Goal: Task Accomplishment & Management: Manage account settings

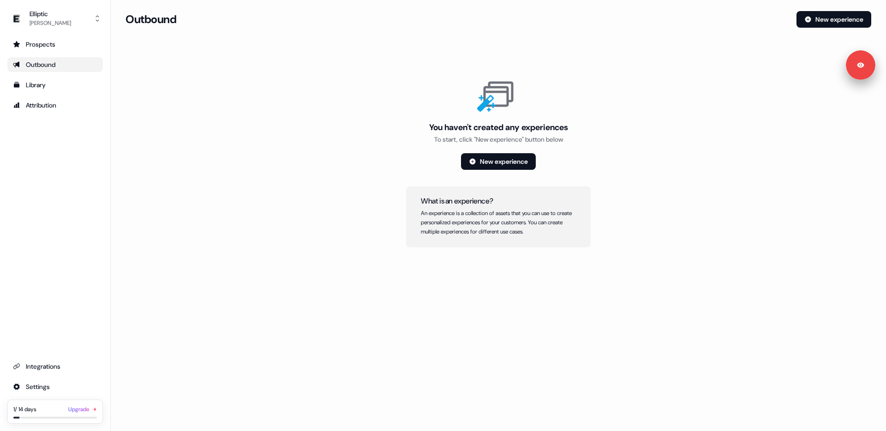
click at [297, 67] on section "Loading... Outbound New experience You haven't created any experiences To start…" at bounding box center [499, 142] width 776 height 262
click at [333, 201] on div "You haven't created any experiences To start, click "New experience" button bel…" at bounding box center [499, 162] width 746 height 172
click at [243, 180] on div "You haven't created any experiences To start, click "New experience" button bel…" at bounding box center [499, 162] width 746 height 172
click at [256, 164] on div "You haven't created any experiences To start, click "New experience" button bel…" at bounding box center [499, 162] width 746 height 172
click at [36, 20] on div "[PERSON_NAME]" at bounding box center [51, 22] width 42 height 9
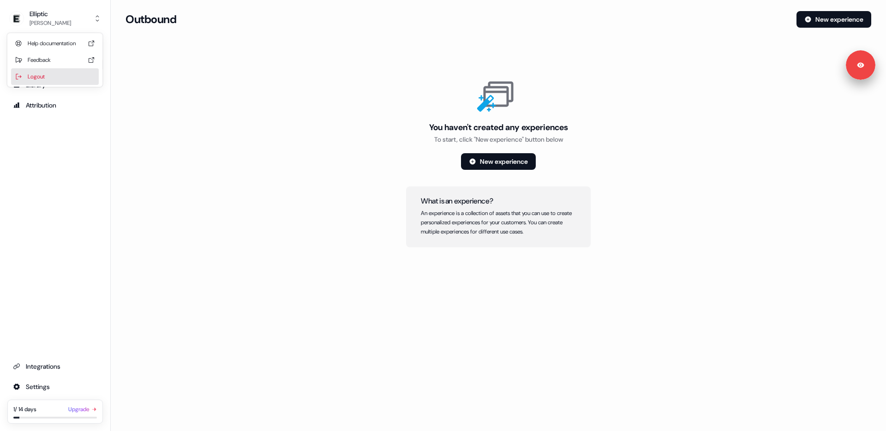
click at [57, 77] on div "Logout" at bounding box center [55, 76] width 88 height 17
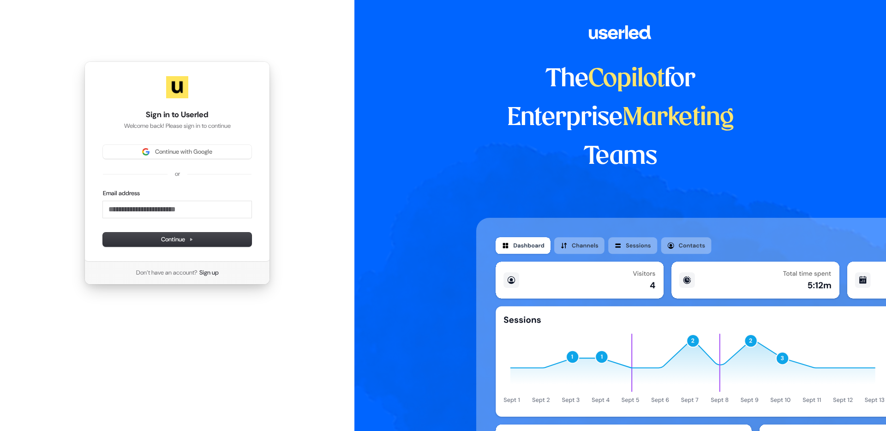
click at [182, 160] on div "Continue with Google or Email address Continue" at bounding box center [177, 196] width 149 height 102
click at [179, 156] on span "Continue with Google" at bounding box center [183, 152] width 57 height 8
